Goal: Information Seeking & Learning: Learn about a topic

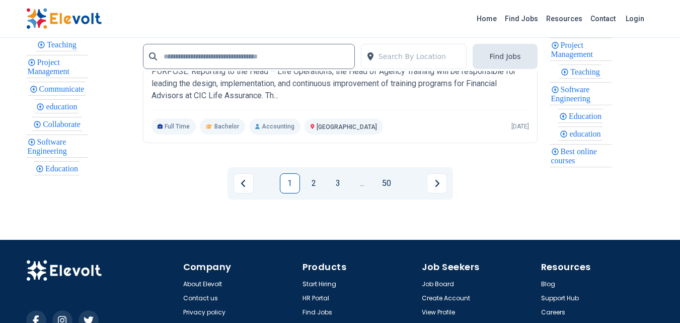
scroll to position [2315, 0]
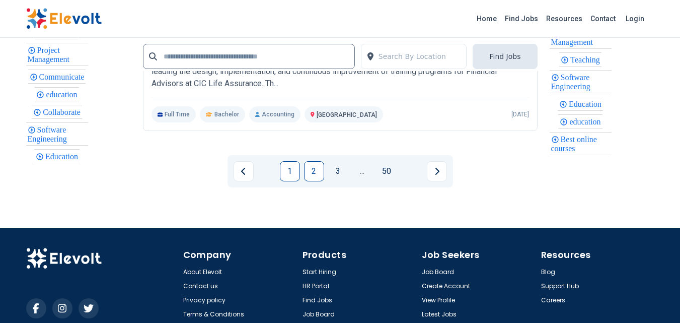
click at [316, 181] on link "2" at bounding box center [314, 171] width 20 height 20
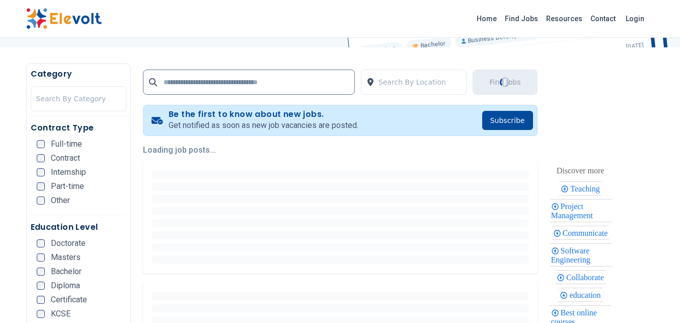
scroll to position [201, 0]
